Goal: Information Seeking & Learning: Understand process/instructions

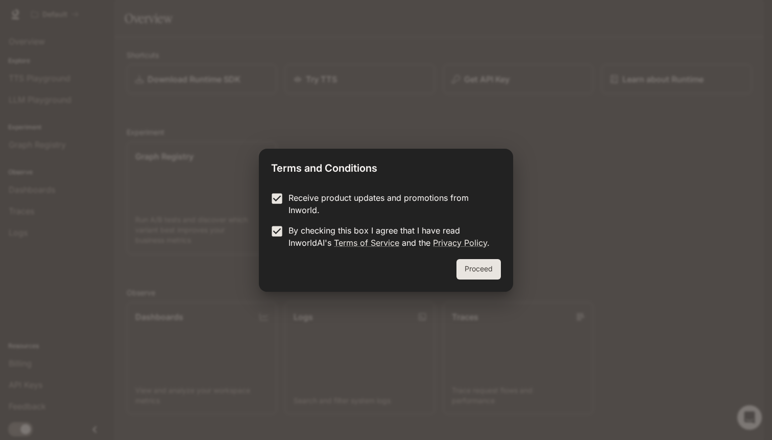
click at [483, 264] on button "Proceed" at bounding box center [478, 269] width 44 height 20
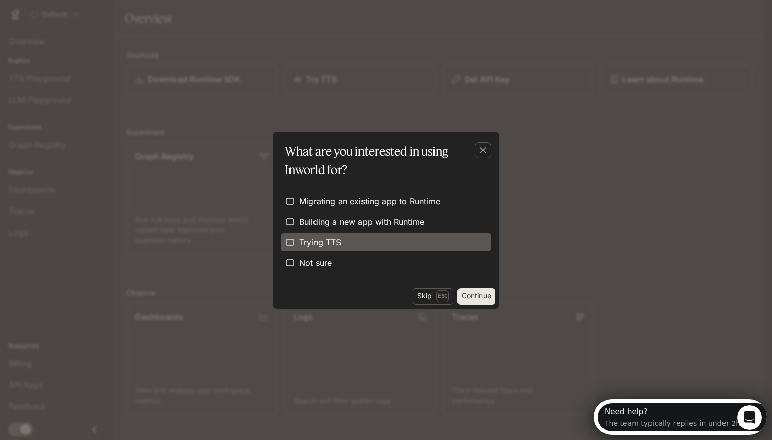
click at [342, 244] on label "Trying TTS" at bounding box center [386, 242] width 210 height 18
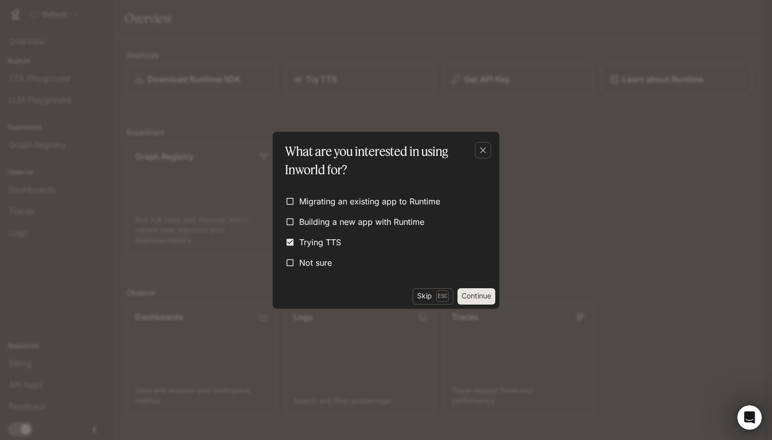
click at [477, 298] on button "Continue" at bounding box center [476, 296] width 38 height 16
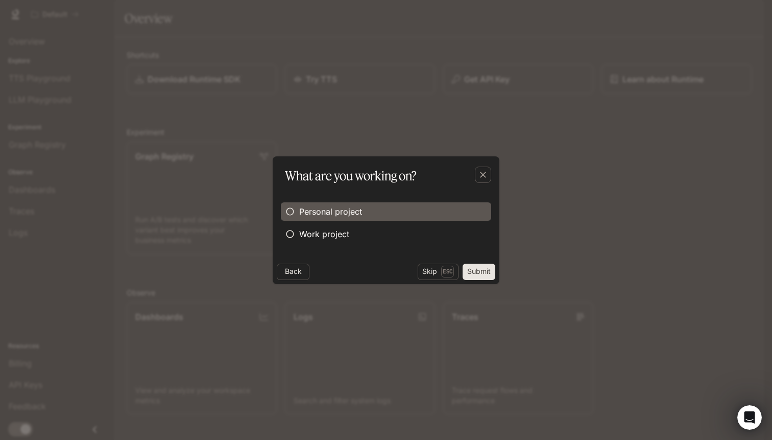
click at [363, 209] on label "Personal project" at bounding box center [386, 211] width 210 height 18
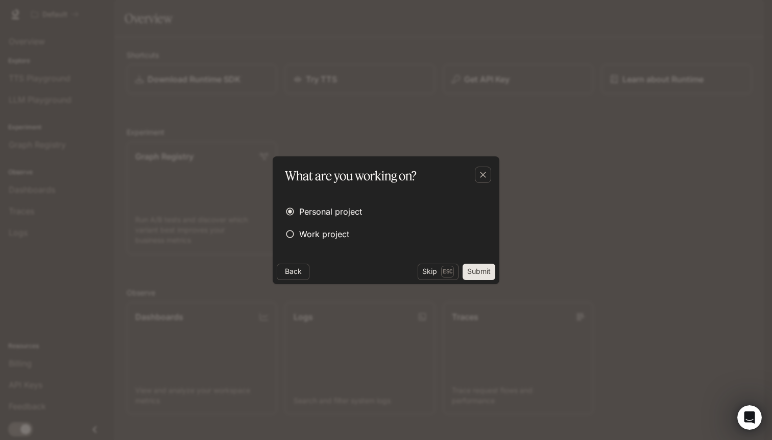
click at [484, 269] on button "Submit" at bounding box center [479, 271] width 33 height 16
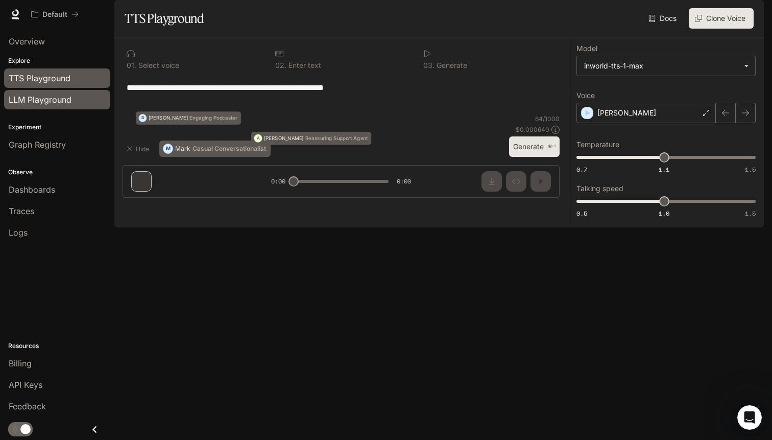
click at [45, 96] on span "LLM Playground" at bounding box center [40, 99] width 63 height 12
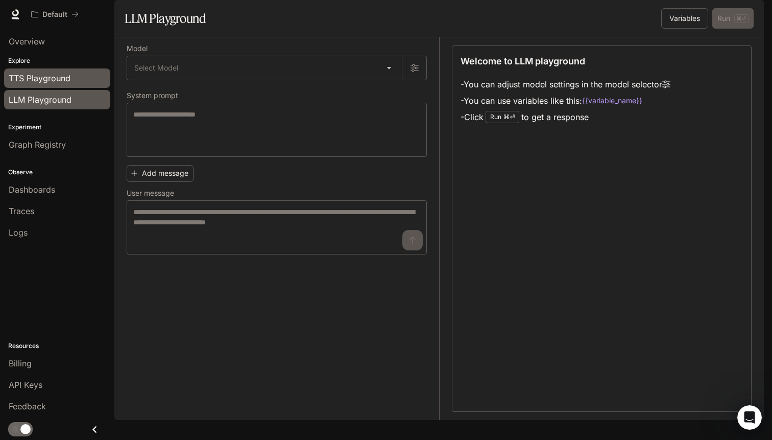
click at [54, 85] on link "TTS Playground" at bounding box center [57, 77] width 106 height 19
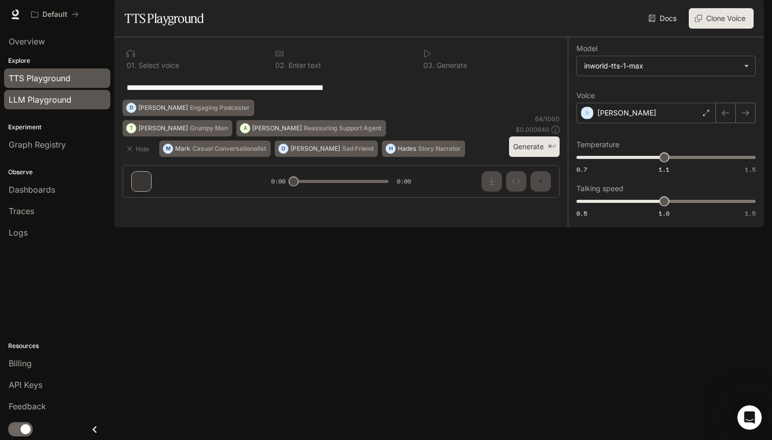
click at [67, 98] on span "LLM Playground" at bounding box center [40, 99] width 63 height 12
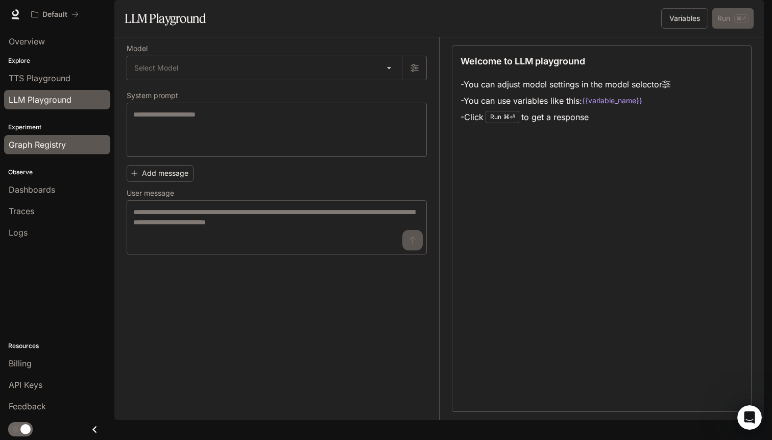
click at [58, 144] on span "Graph Registry" at bounding box center [37, 144] width 57 height 12
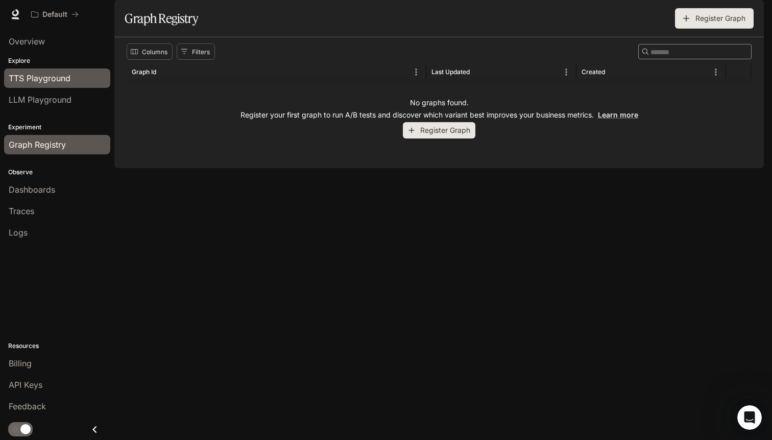
click at [57, 79] on span "TTS Playground" at bounding box center [40, 78] width 62 height 12
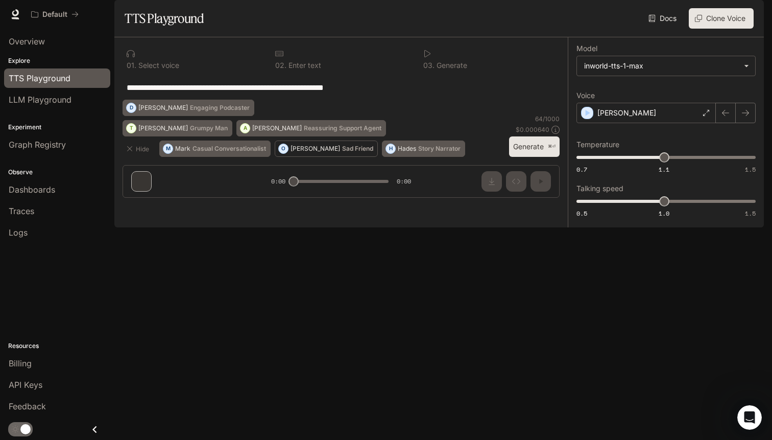
click at [307, 152] on div "Olivia Sad Friend" at bounding box center [332, 149] width 83 height 6
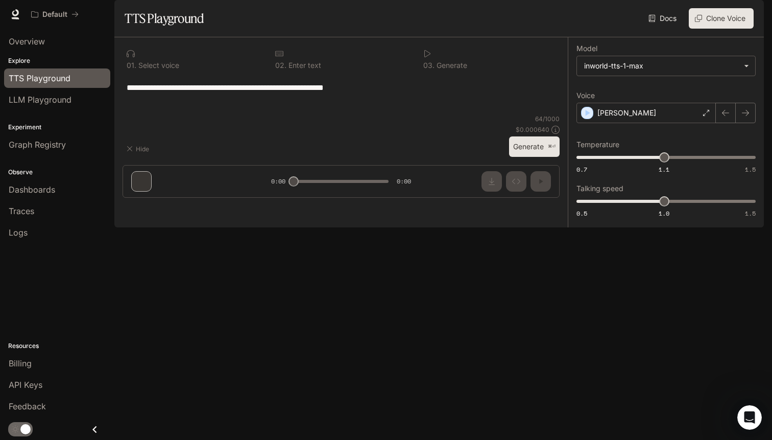
type textarea "**********"
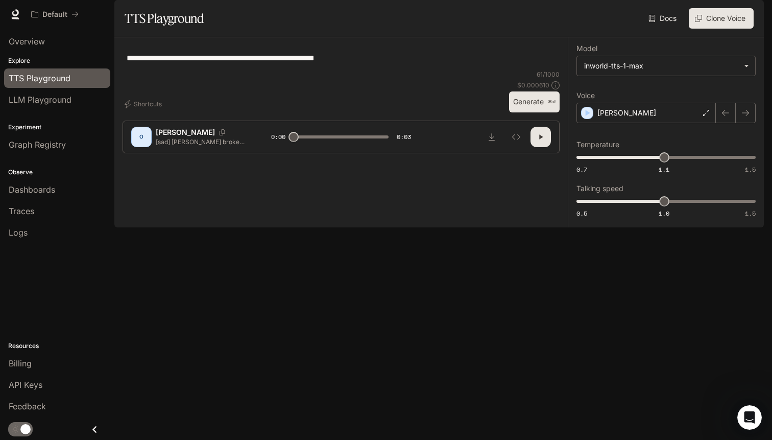
click at [521, 112] on button "Generate ⌘⏎" at bounding box center [534, 101] width 51 height 21
type input "*"
click at [70, 102] on span "LLM Playground" at bounding box center [40, 99] width 63 height 12
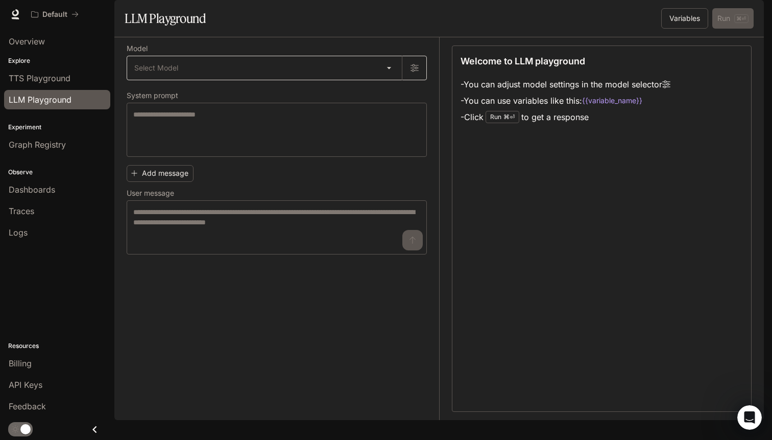
click at [162, 100] on body "Skip to main content Default Runtime Runtime Documentation Documentation Portal…" at bounding box center [386, 220] width 772 height 440
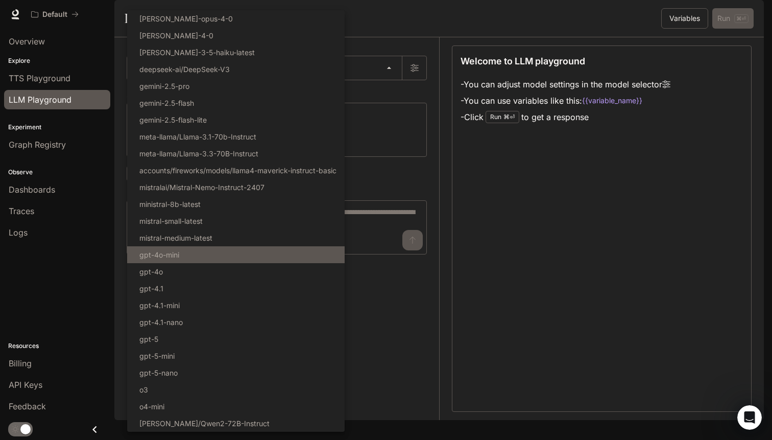
click at [239, 255] on li "gpt-4o-mini" at bounding box center [236, 254] width 218 height 17
type input "**********"
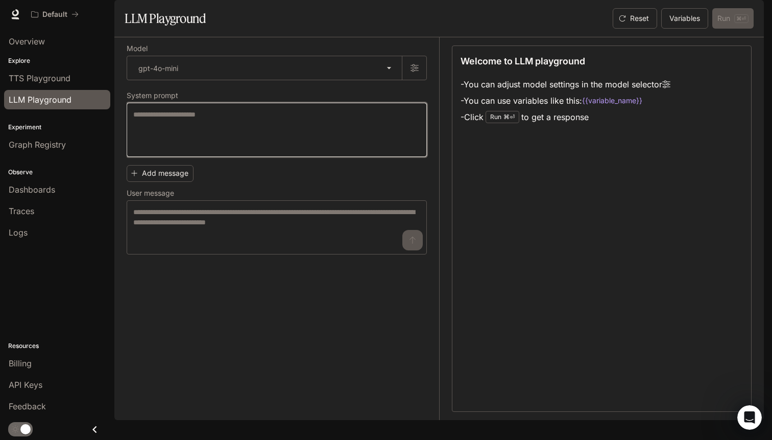
click at [248, 138] on textarea at bounding box center [276, 129] width 287 height 41
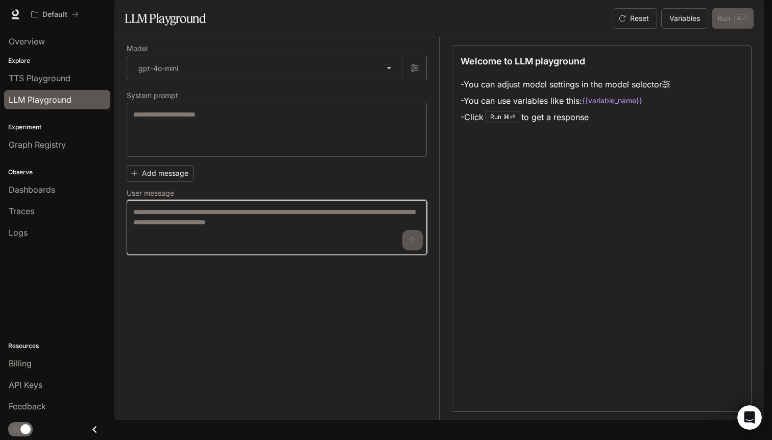
click at [287, 248] on textarea at bounding box center [276, 227] width 287 height 41
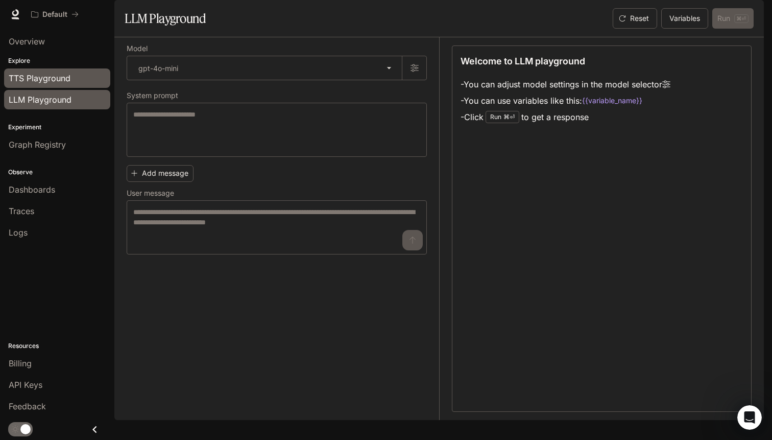
click at [60, 73] on span "TTS Playground" at bounding box center [40, 78] width 62 height 12
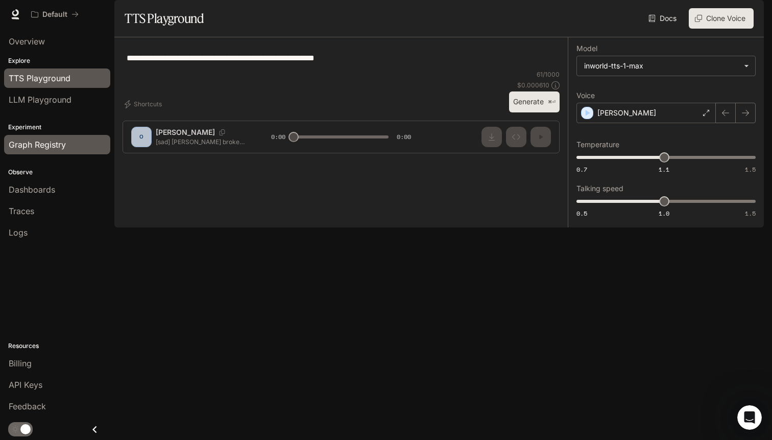
click at [50, 140] on span "Graph Registry" at bounding box center [37, 144] width 57 height 12
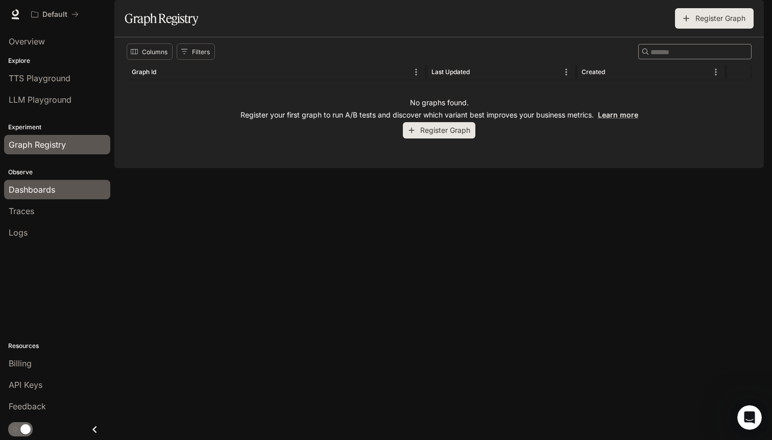
click at [52, 199] on link "Dashboards" at bounding box center [57, 189] width 106 height 19
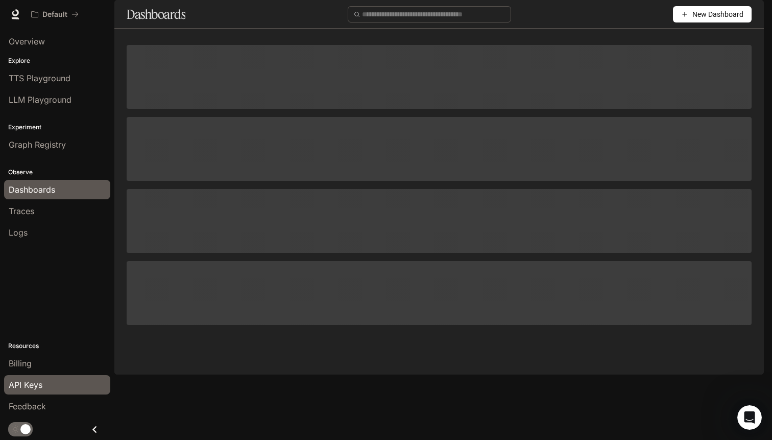
click at [50, 379] on div "API Keys" at bounding box center [57, 384] width 97 height 12
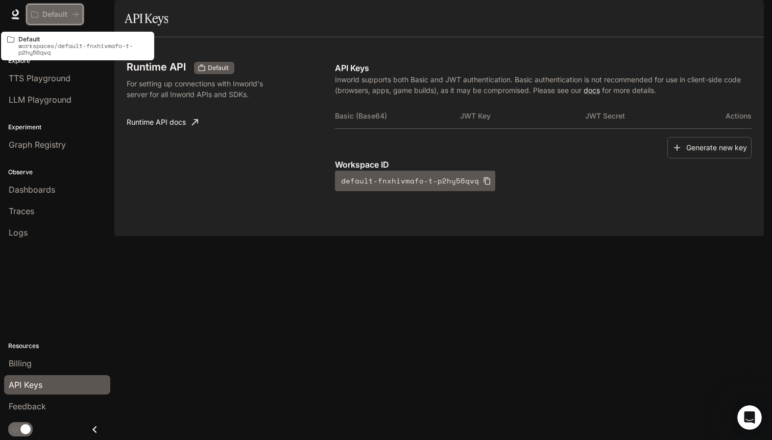
click at [36, 16] on icon "All workspaces" at bounding box center [34, 14] width 7 height 7
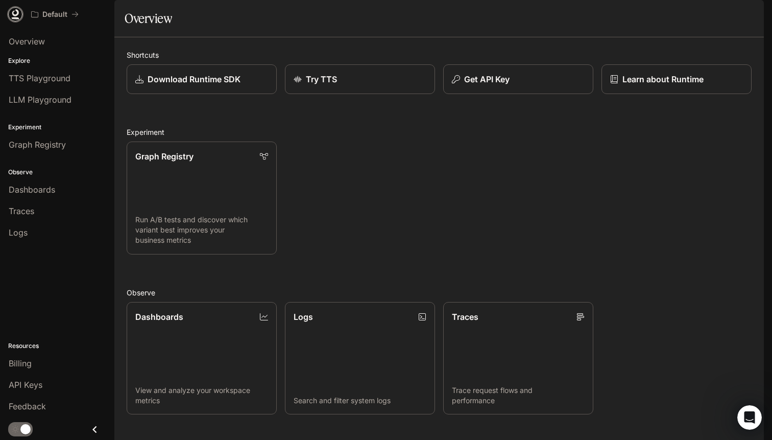
click at [16, 11] on icon at bounding box center [15, 12] width 7 height 7
click at [663, 94] on link "Learn about Runtime" at bounding box center [677, 79] width 152 height 30
